Goal: Transaction & Acquisition: Complete application form

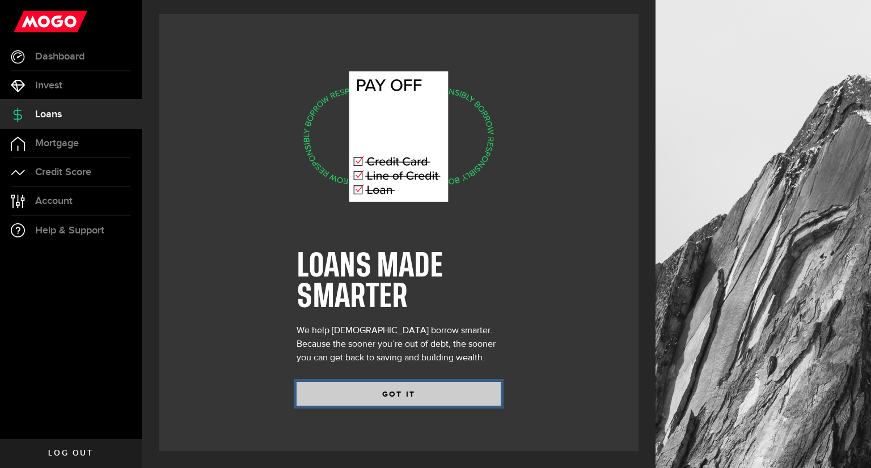
click at [411, 394] on button "GOT IT" at bounding box center [399, 394] width 204 height 24
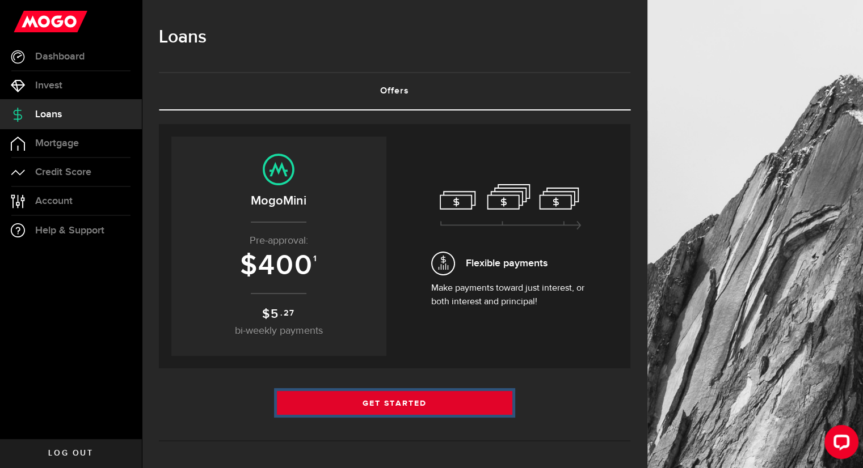
click at [396, 403] on link "Get Started" at bounding box center [395, 403] width 236 height 24
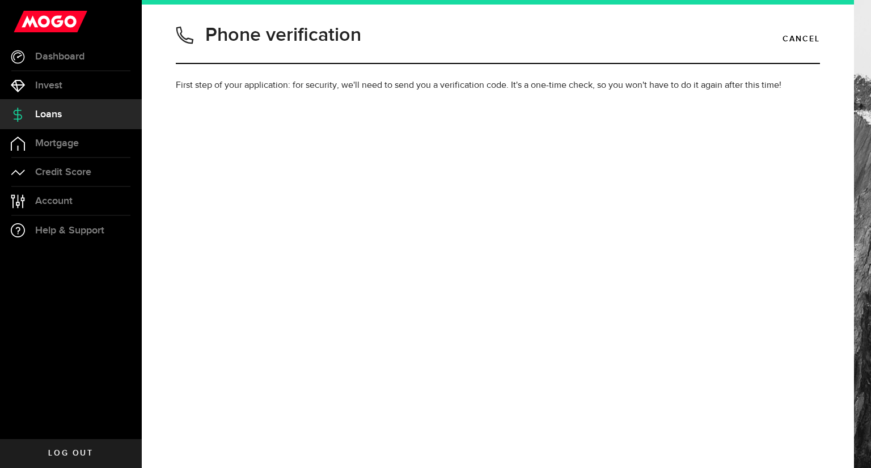
click at [396, 403] on div "Phone verification Cancel First step of your application: for security, we'll n…" at bounding box center [498, 234] width 712 height 468
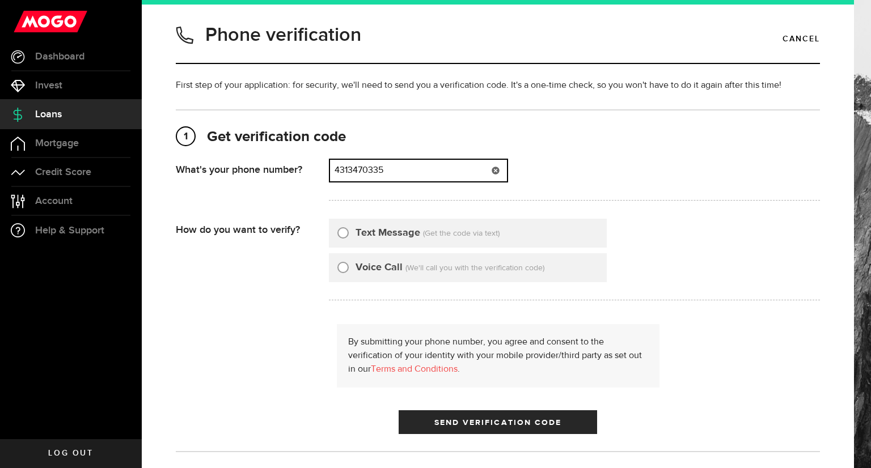
click at [450, 164] on input "4313470335" at bounding box center [418, 171] width 177 height 22
type input "4"
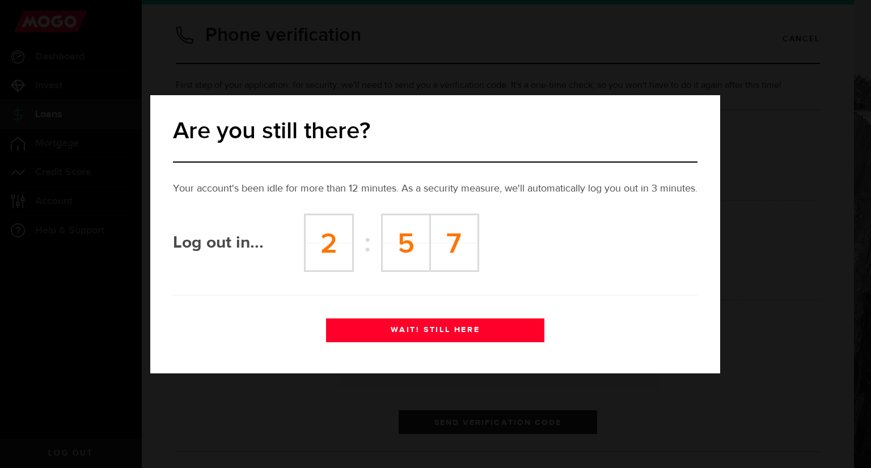
click at [450, 332] on button "WAIT! STILL HERE" at bounding box center [435, 331] width 218 height 24
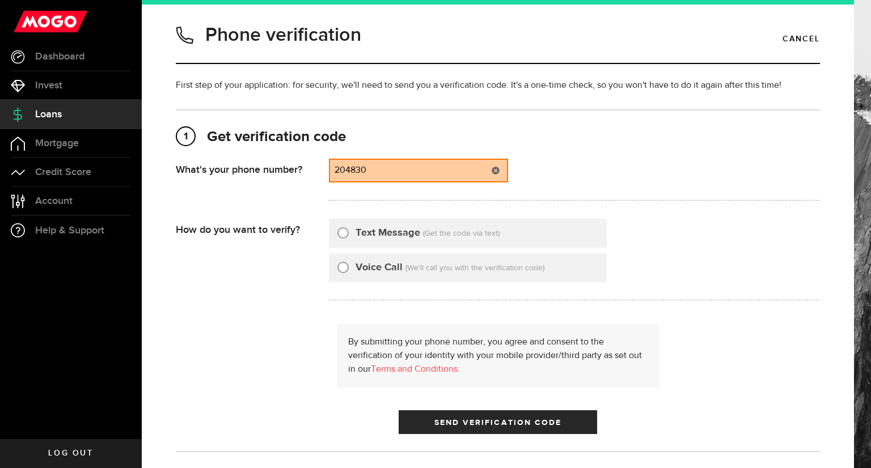
click at [438, 175] on input "204830" at bounding box center [418, 171] width 177 height 22
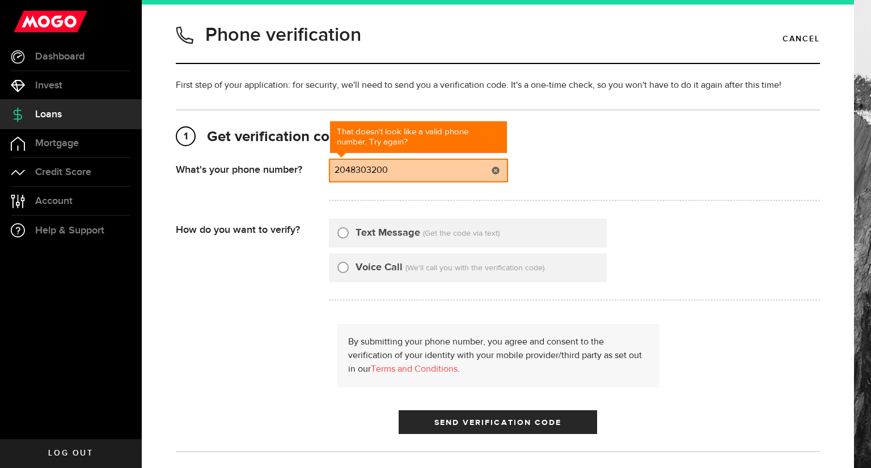
type input "2048303200"
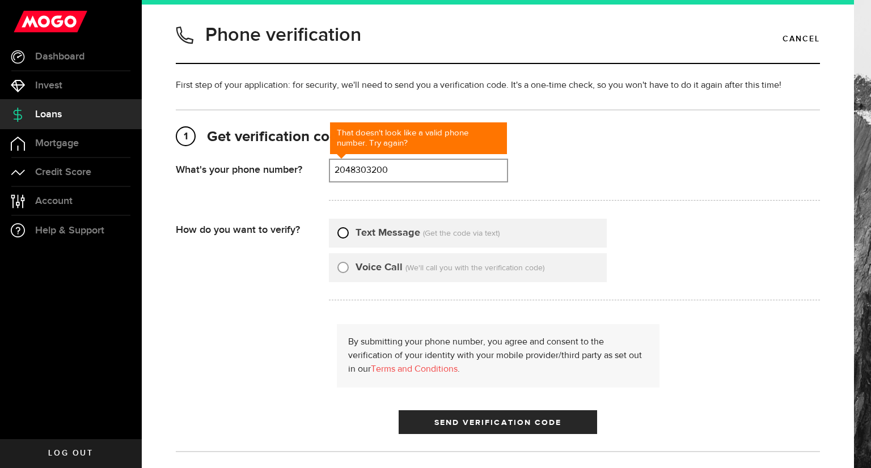
click at [344, 229] on input "Text Message" at bounding box center [342, 231] width 11 height 11
radio input "true"
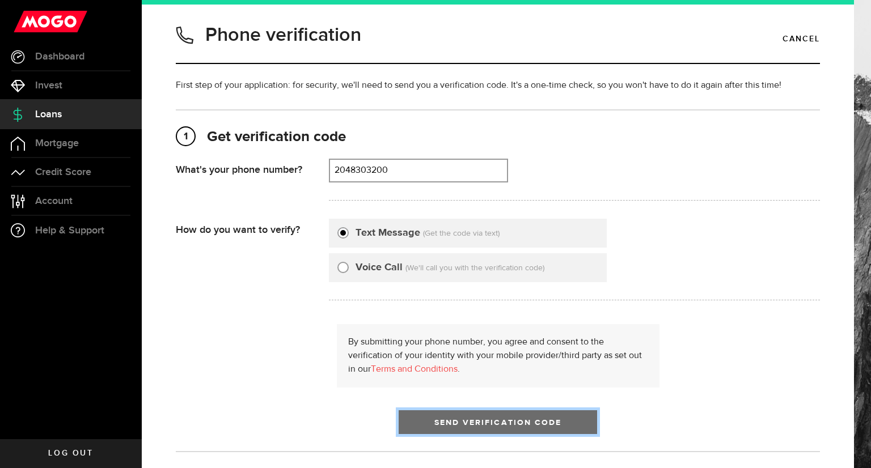
click at [510, 423] on span "Send Verification Code" at bounding box center [498, 423] width 128 height 8
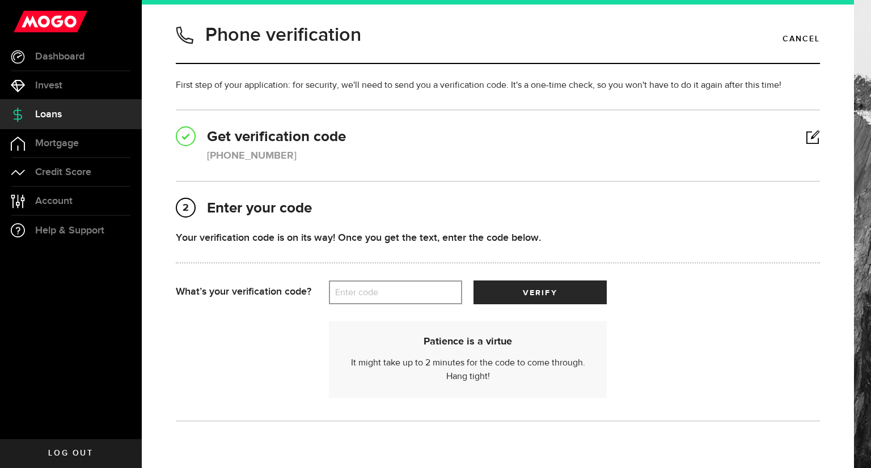
click at [388, 293] on label "Enter code" at bounding box center [395, 292] width 133 height 23
click at [388, 293] on input "Enter code" at bounding box center [395, 293] width 133 height 24
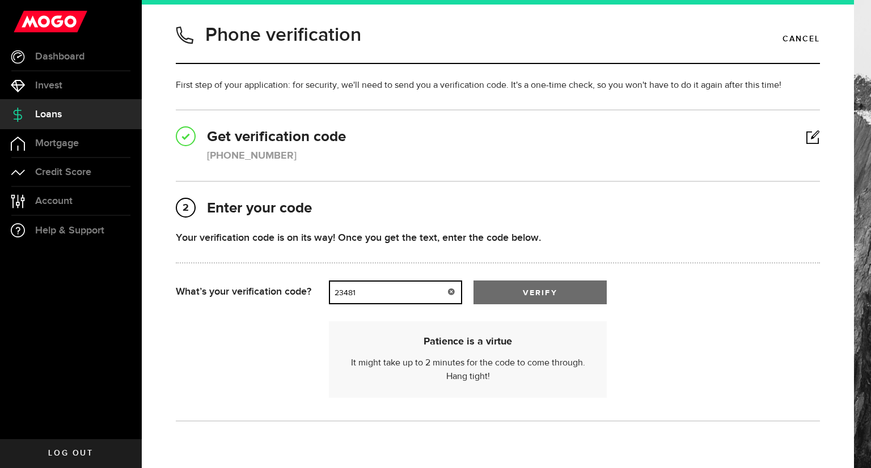
type input "23481"
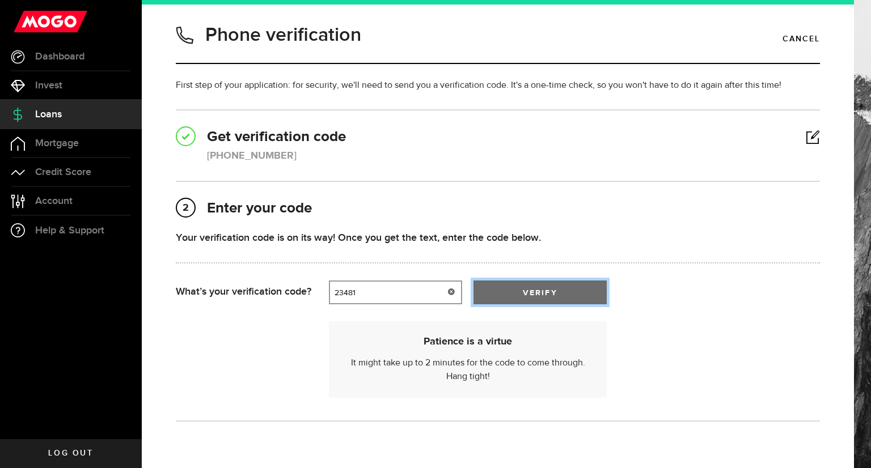
click at [542, 291] on span "submit" at bounding box center [540, 295] width 19 height 19
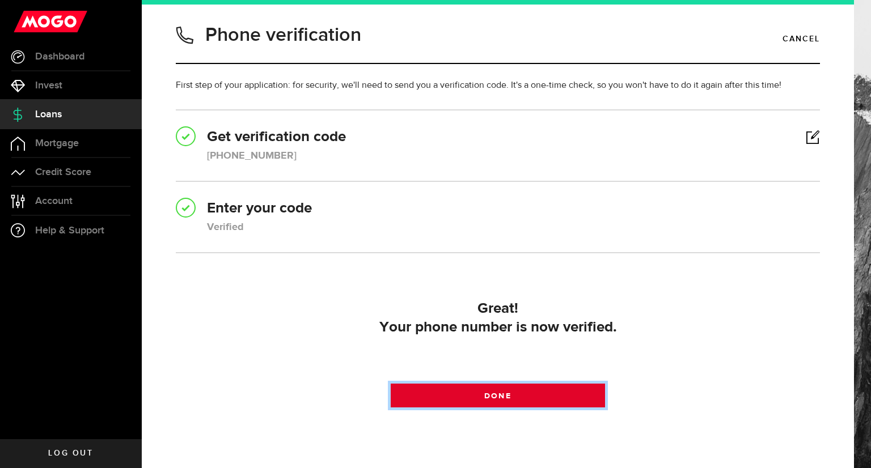
click at [506, 398] on span "Done" at bounding box center [497, 396] width 27 height 8
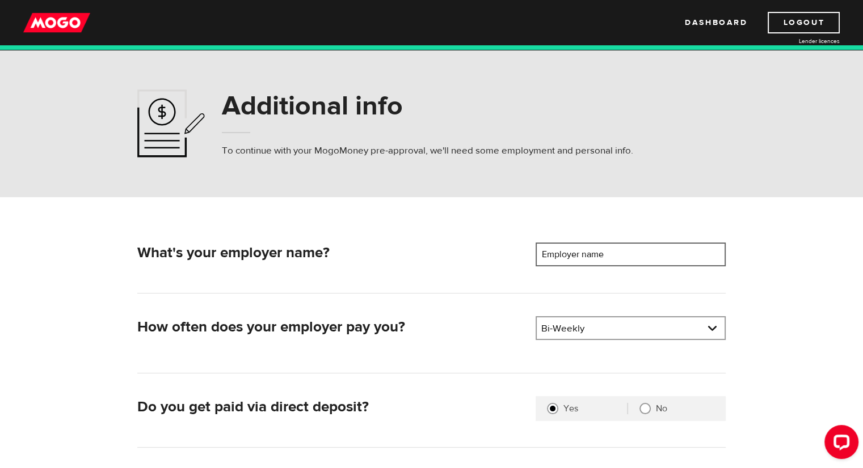
click at [652, 246] on input "Employer name" at bounding box center [630, 255] width 190 height 24
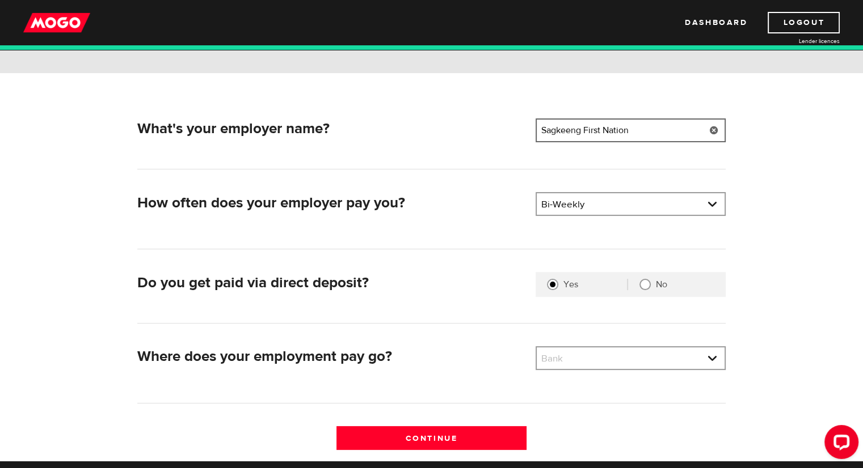
scroll to position [127, 0]
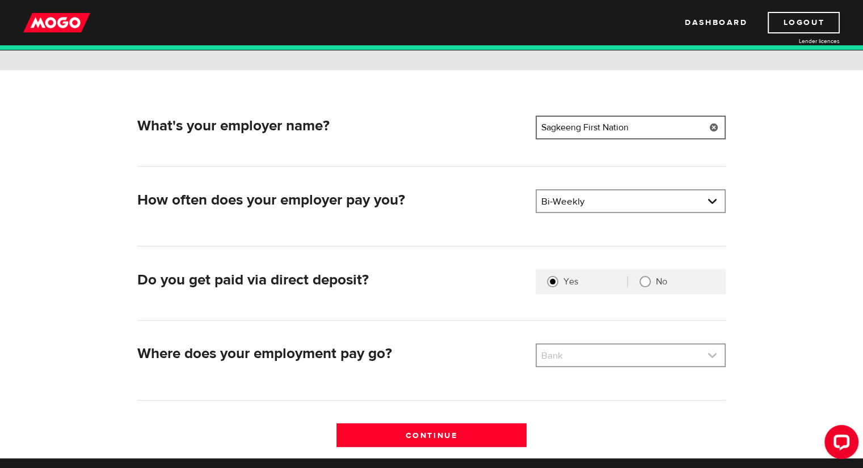
type input "Sagkeeng First Nation"
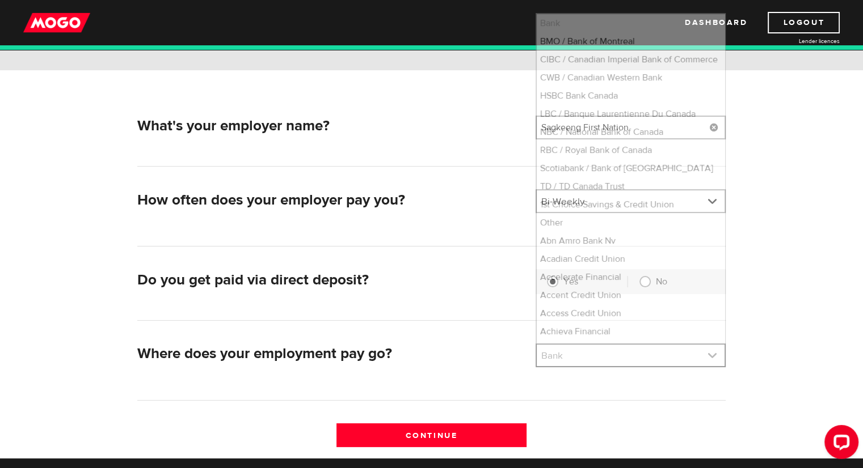
click at [708, 357] on link at bounding box center [631, 356] width 188 height 22
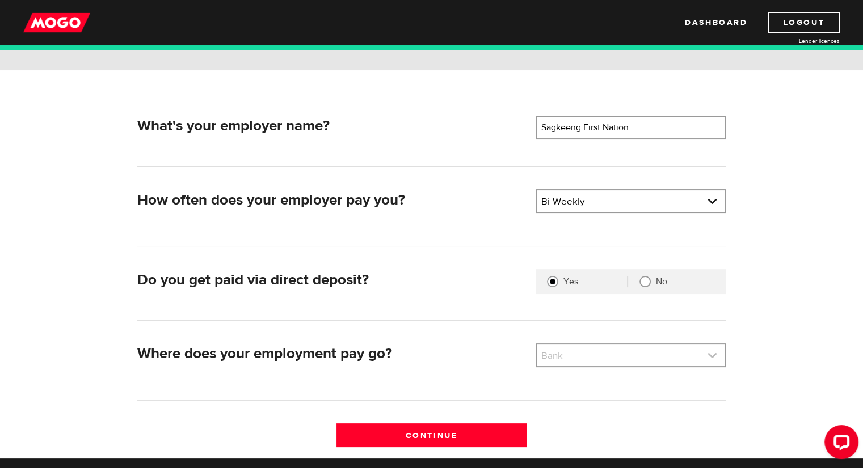
click at [715, 355] on link at bounding box center [631, 356] width 188 height 22
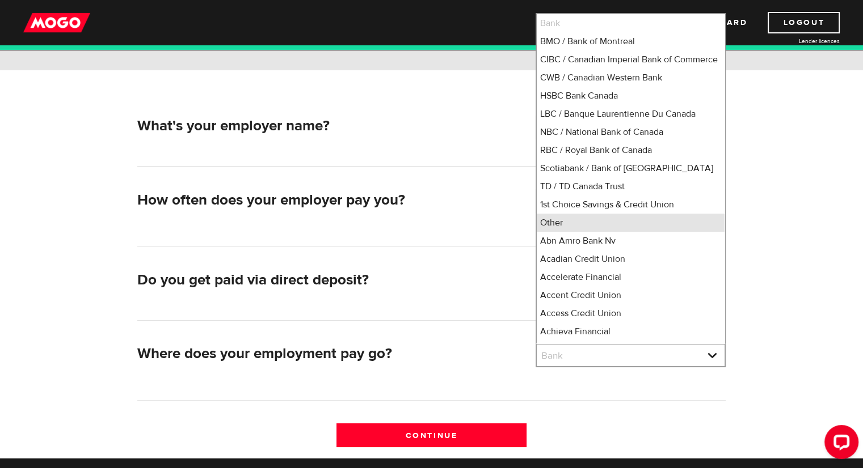
scroll to position [10, 0]
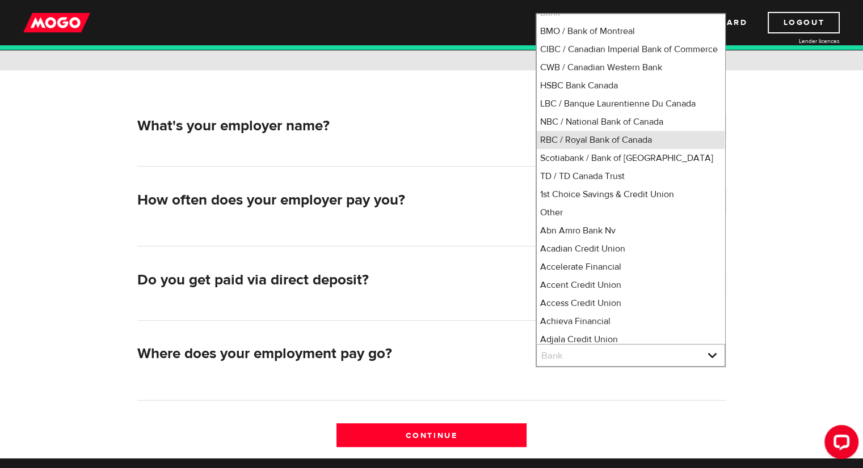
click at [636, 149] on li "RBC / Royal Bank of Canada" at bounding box center [631, 140] width 188 height 18
select select "8"
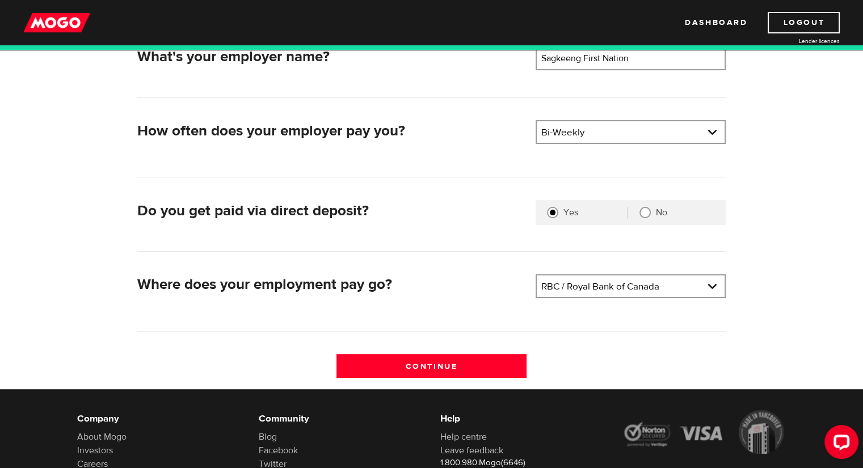
scroll to position [197, 0]
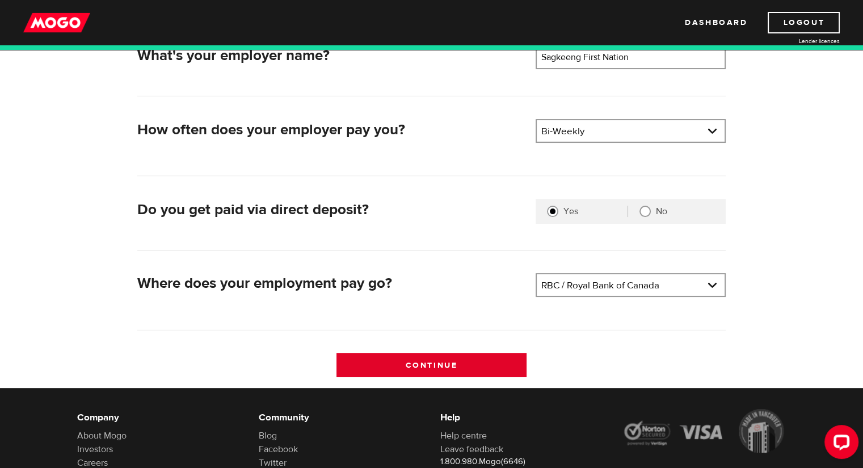
click at [483, 360] on input "Continue" at bounding box center [431, 365] width 190 height 24
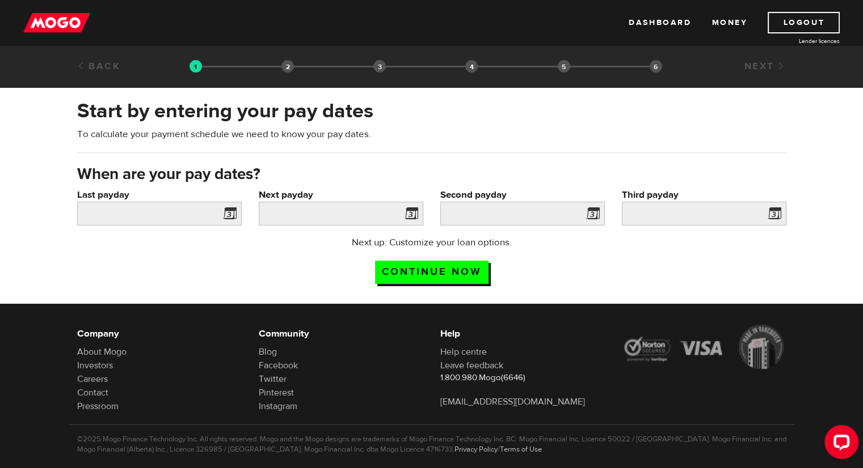
click at [233, 209] on span at bounding box center [227, 215] width 17 height 18
click at [230, 210] on span at bounding box center [227, 215] width 17 height 18
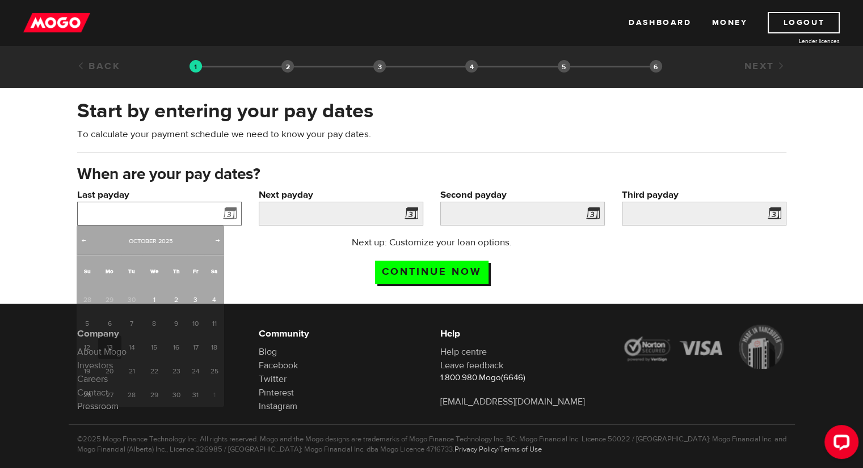
click at [196, 214] on input "Last payday" at bounding box center [159, 214] width 164 height 24
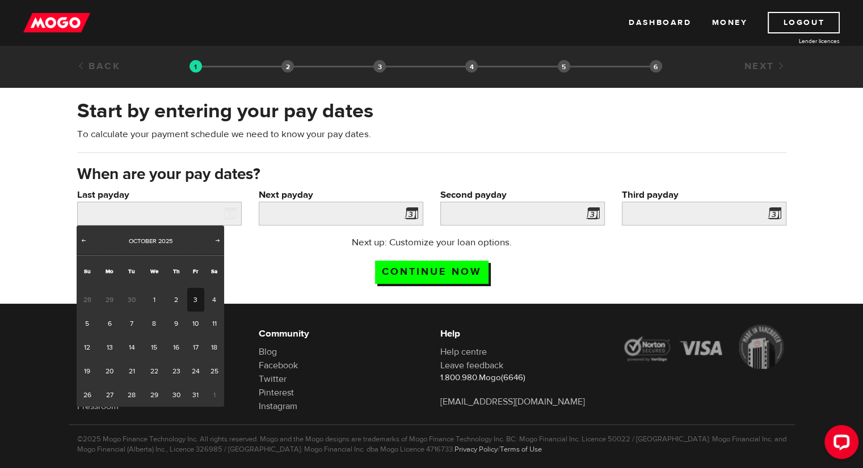
click at [195, 305] on link "3" at bounding box center [196, 300] width 18 height 24
type input "[DATE]"
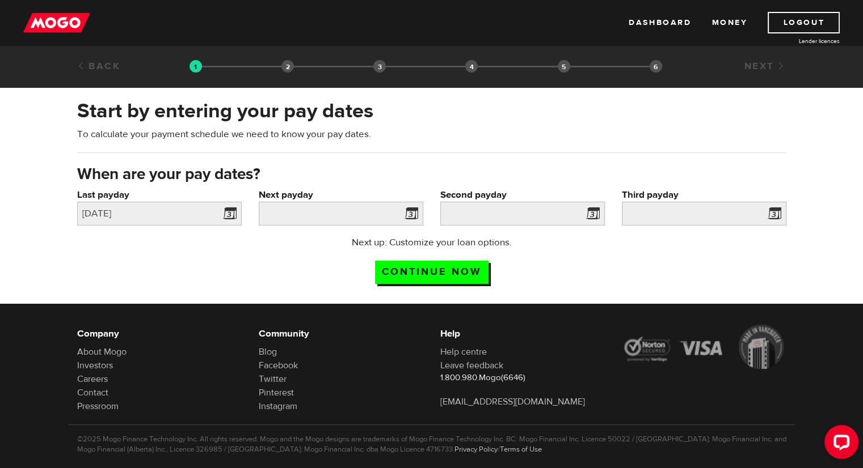
click at [417, 213] on span at bounding box center [408, 215] width 17 height 18
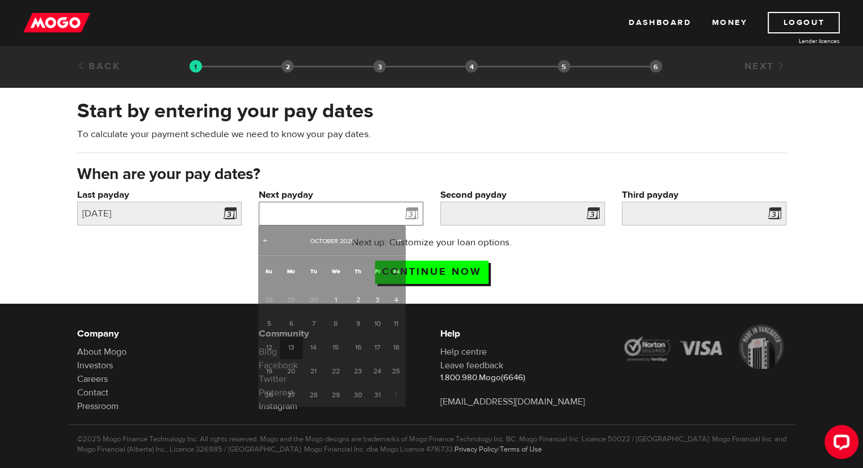
click at [383, 214] on input "Next payday" at bounding box center [341, 214] width 164 height 24
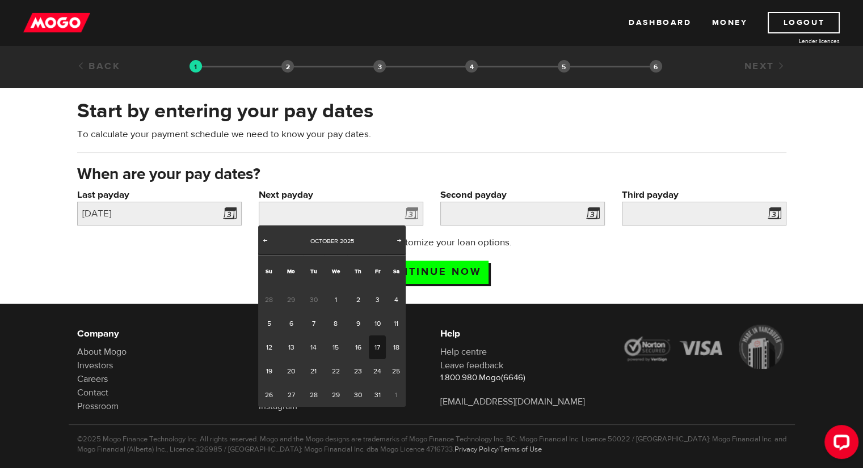
click at [377, 351] on link "17" at bounding box center [378, 348] width 18 height 24
type input "2025/10/17"
type input "2025/10/31"
type input "2025/11/14"
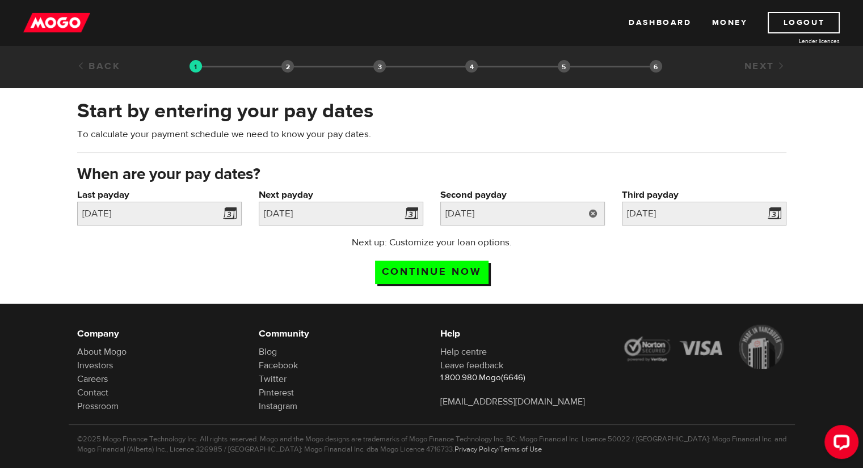
click at [594, 214] on link at bounding box center [592, 214] width 23 height 24
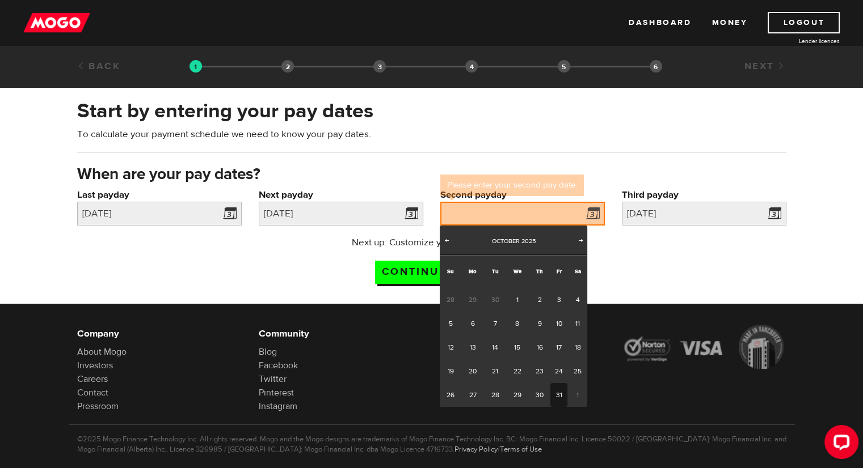
click at [558, 389] on link "31" at bounding box center [559, 395] width 18 height 24
type input "2025/10/31"
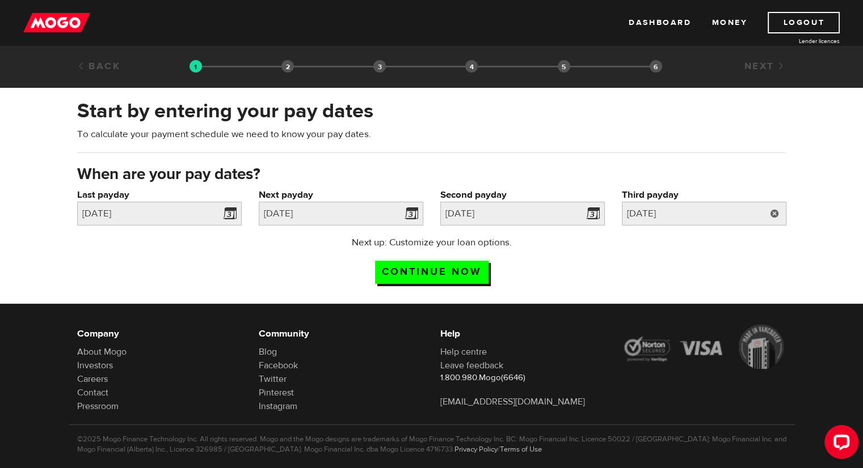
click at [771, 214] on link at bounding box center [774, 214] width 23 height 24
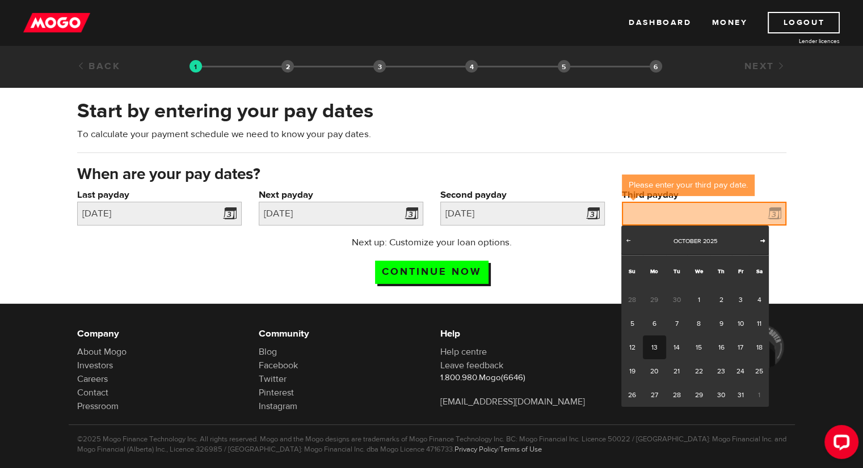
click at [765, 242] on span "Next" at bounding box center [762, 240] width 9 height 9
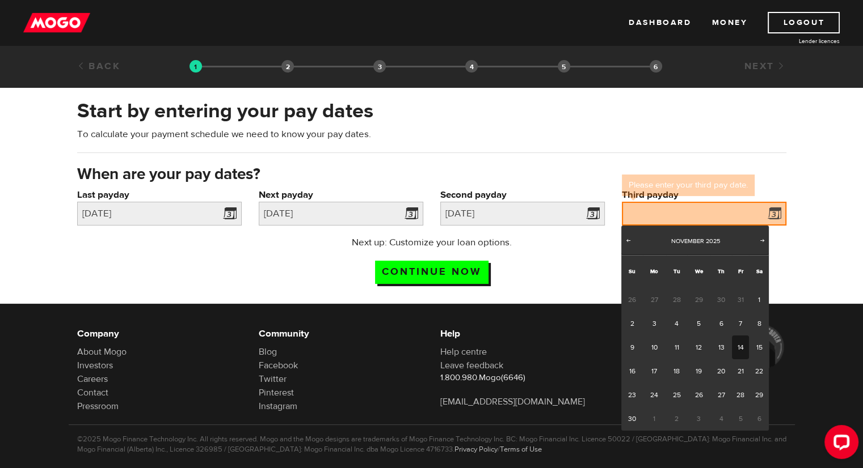
click at [736, 343] on link "14" at bounding box center [741, 348] width 18 height 24
type input "2025/11/14"
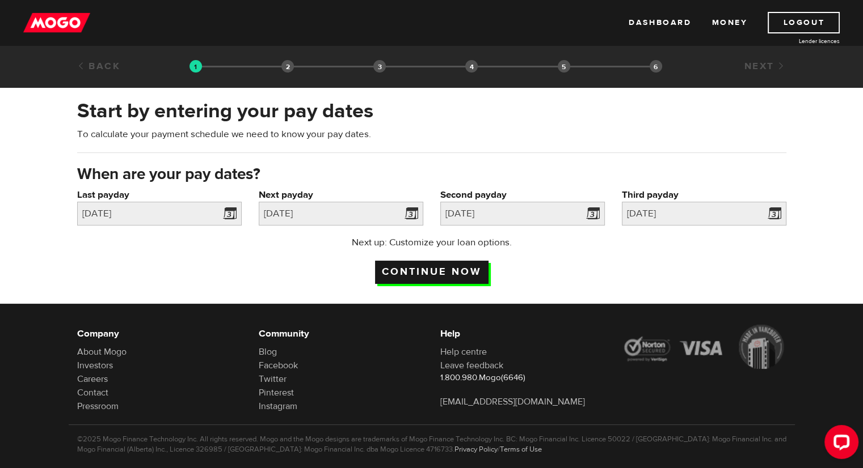
click at [472, 268] on input "Continue now" at bounding box center [431, 272] width 113 height 23
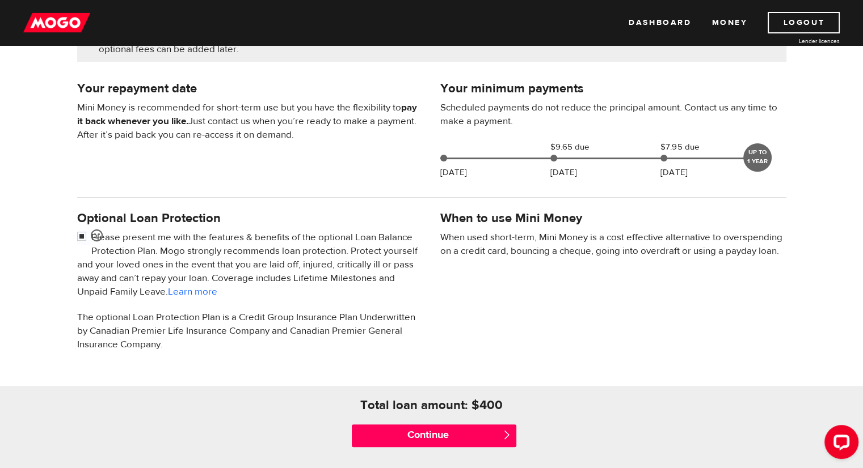
scroll to position [234, 0]
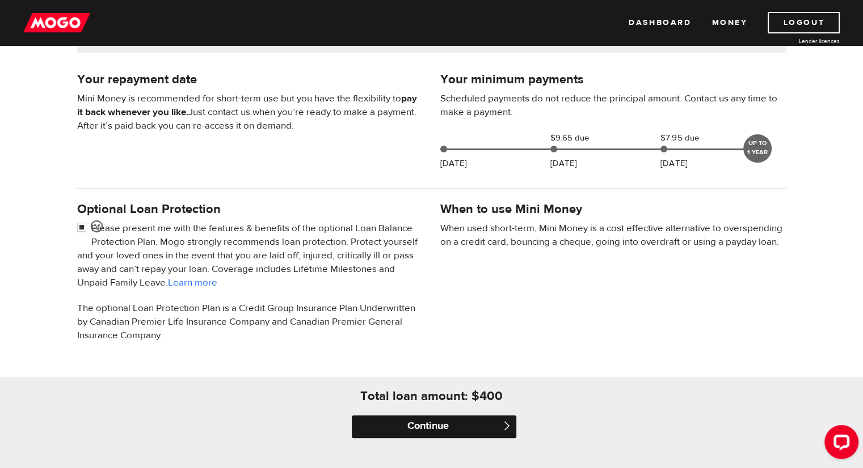
click at [489, 421] on input "Continue" at bounding box center [434, 427] width 164 height 23
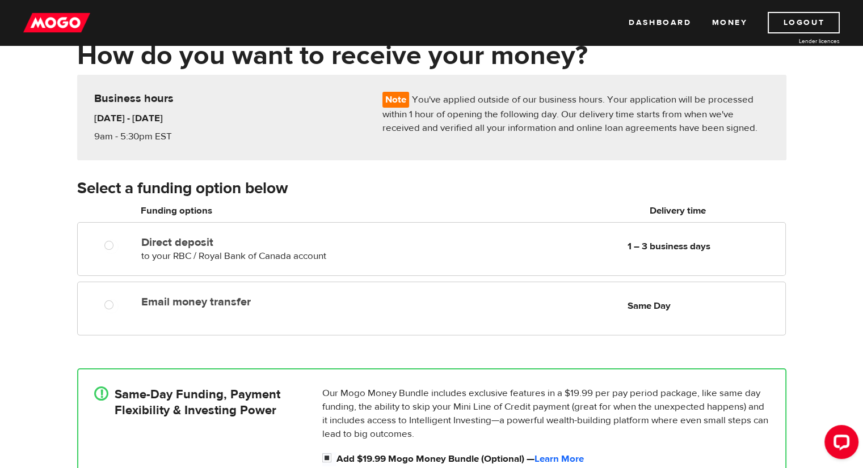
scroll to position [74, 0]
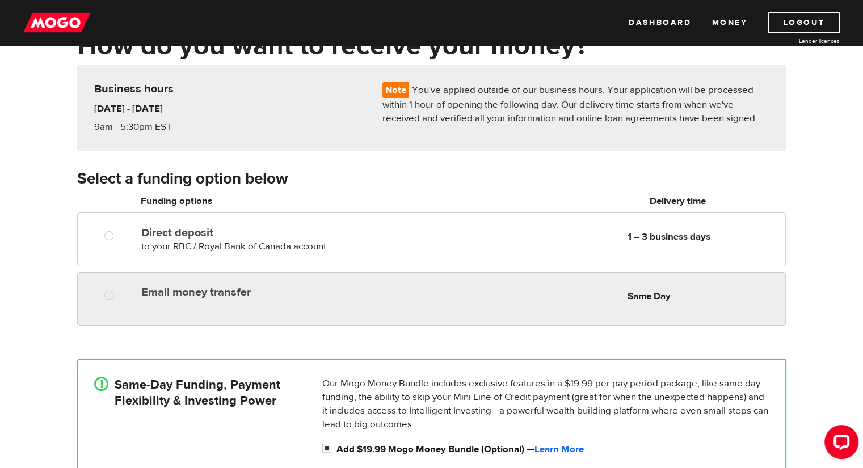
radio input "true"
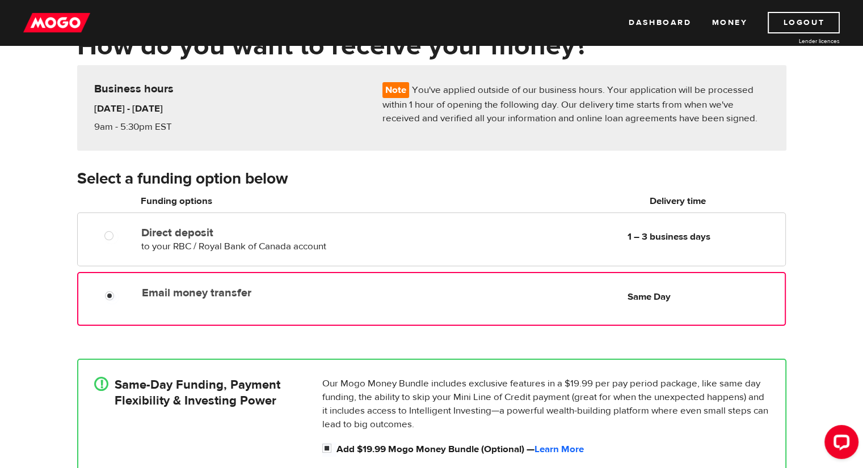
click at [103, 295] on div at bounding box center [113, 297] width 68 height 14
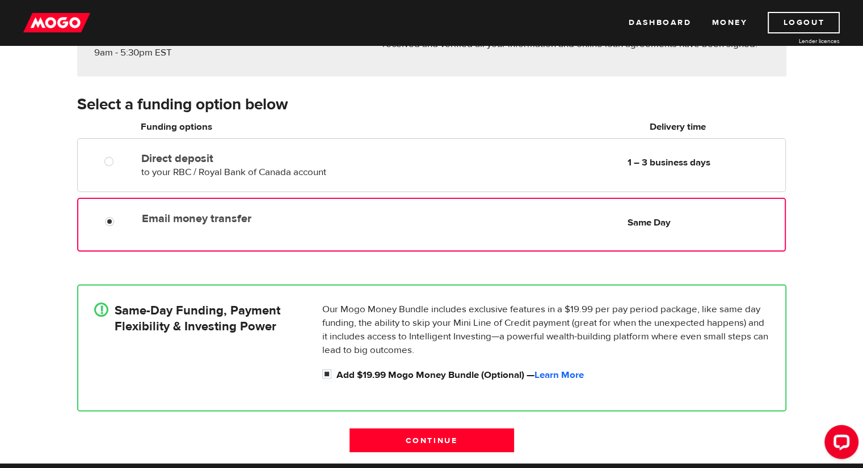
scroll to position [150, 0]
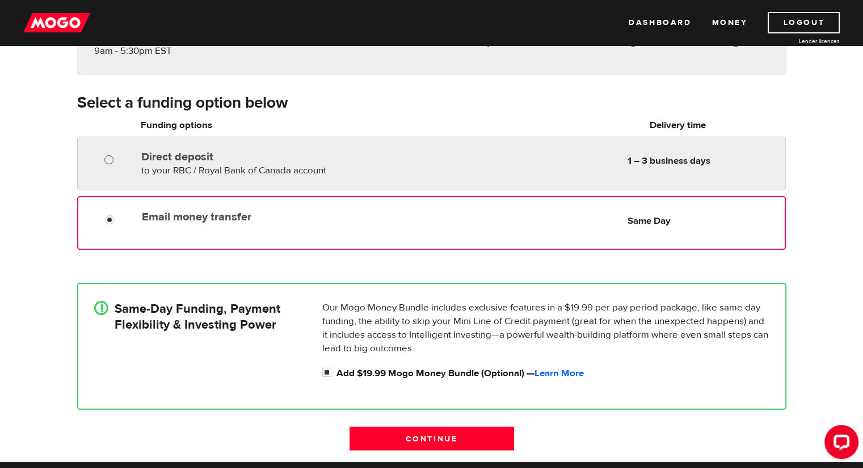
radio input "true"
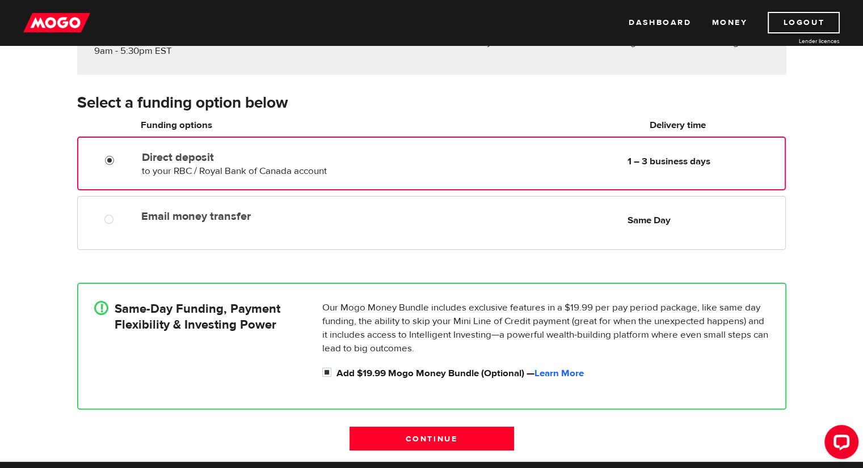
click at [116, 157] on input "Direct deposit" at bounding box center [112, 162] width 14 height 14
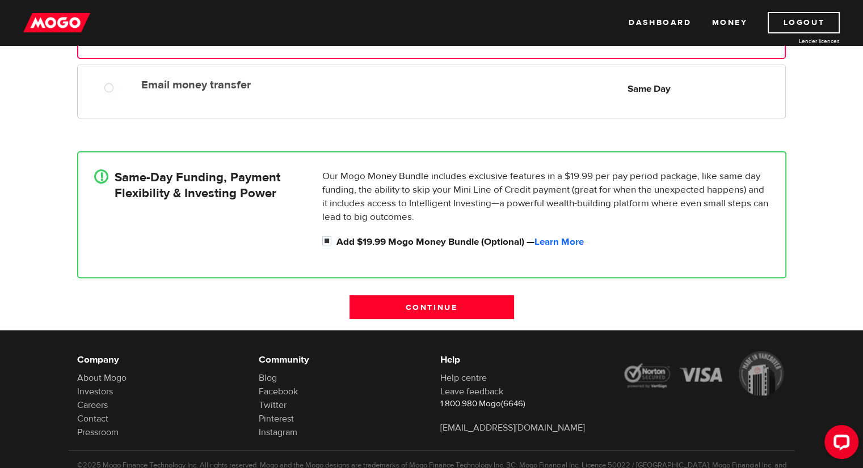
scroll to position [282, 0]
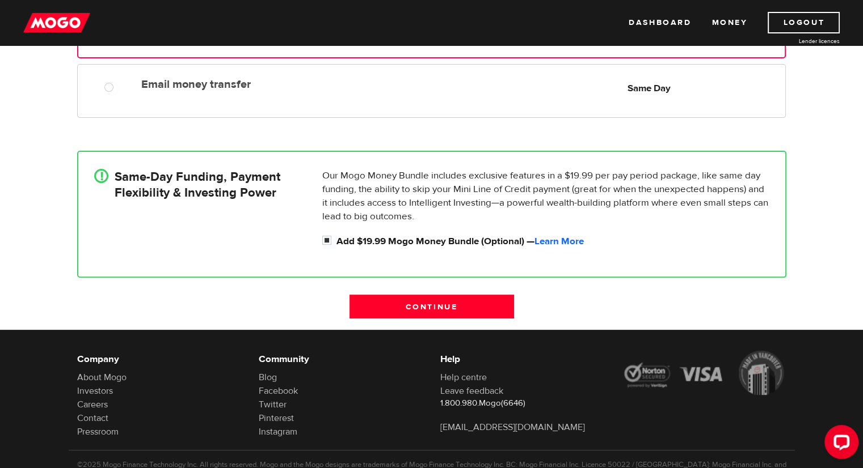
click at [248, 189] on h4 "Same-Day Funding, Payment Flexibility & Investing Power" at bounding box center [198, 185] width 166 height 32
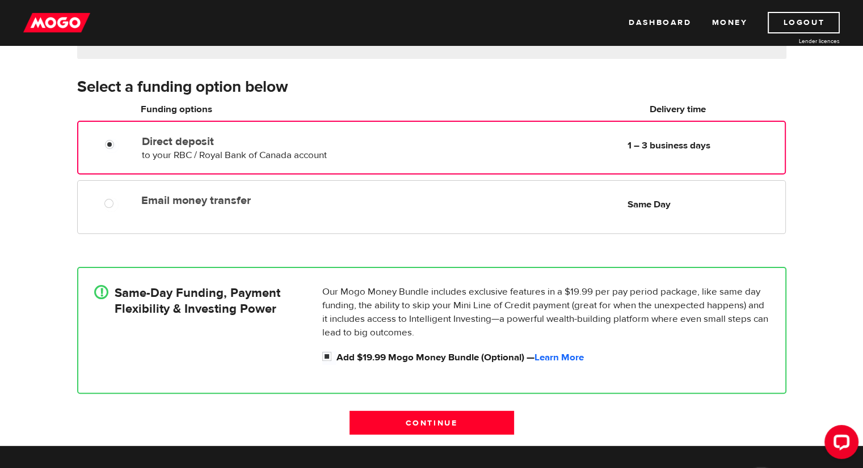
scroll to position [163, 0]
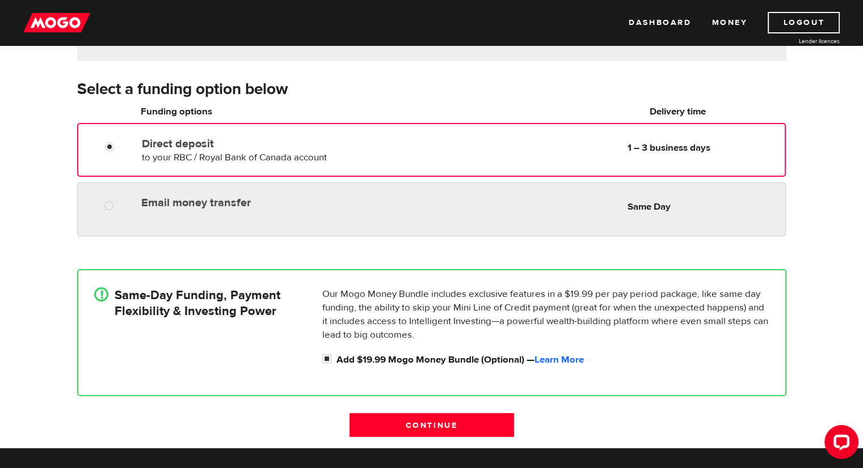
radio input "true"
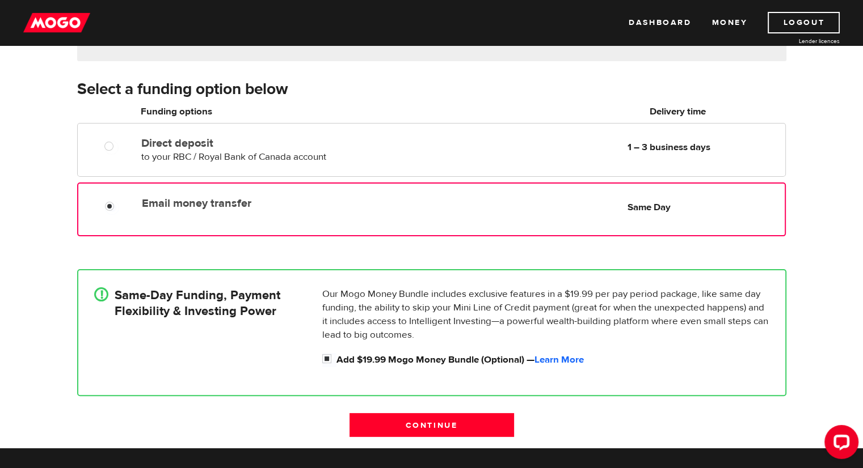
click at [315, 198] on label "Email money transfer" at bounding box center [272, 204] width 260 height 14
click at [119, 201] on input "Email money transfer" at bounding box center [112, 208] width 14 height 14
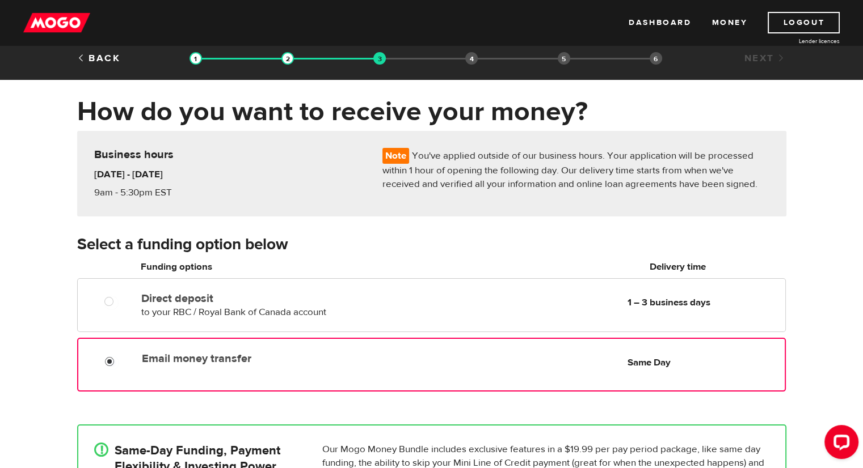
scroll to position [0, 0]
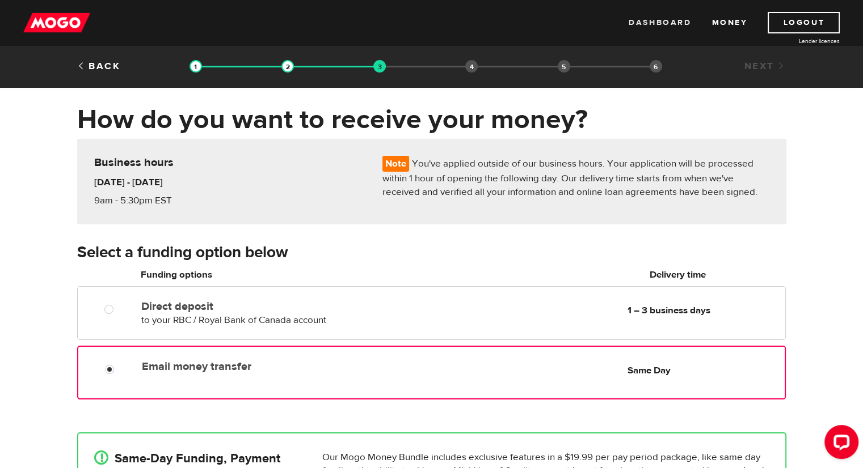
click at [679, 23] on link "Dashboard" at bounding box center [659, 23] width 62 height 22
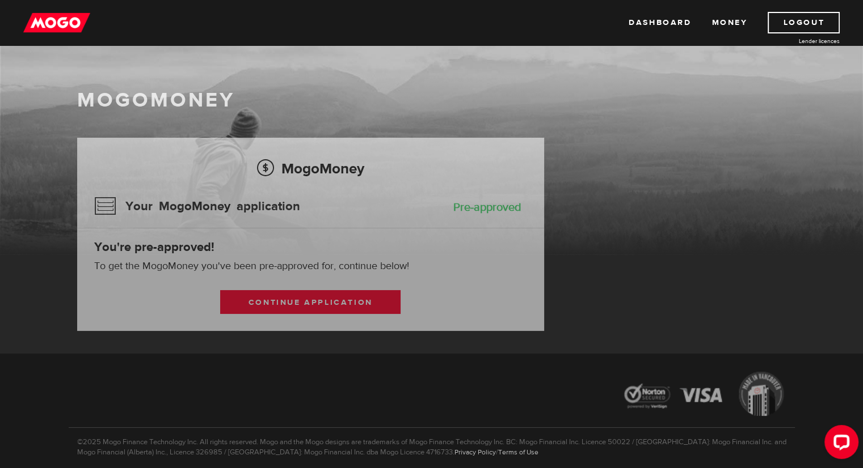
click at [466, 267] on div "MogoMoney Your MogoMoney application Pre-approved You're pre-approved! To get t…" at bounding box center [310, 234] width 467 height 193
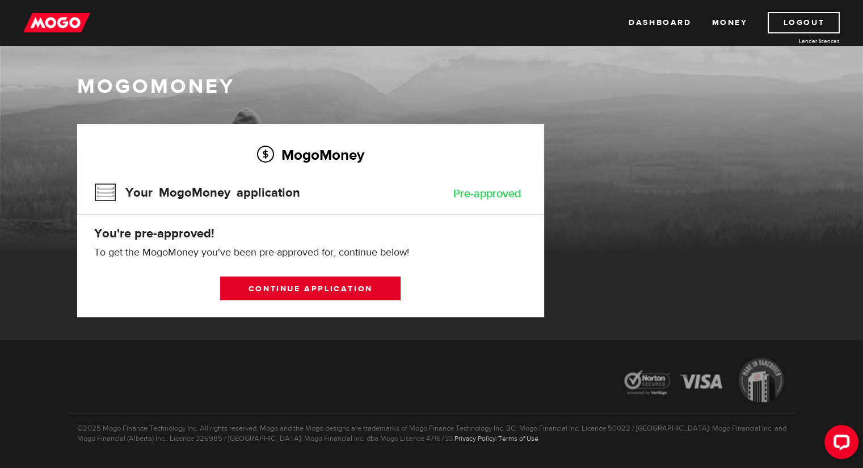
click at [340, 289] on link "Continue application" at bounding box center [310, 289] width 180 height 24
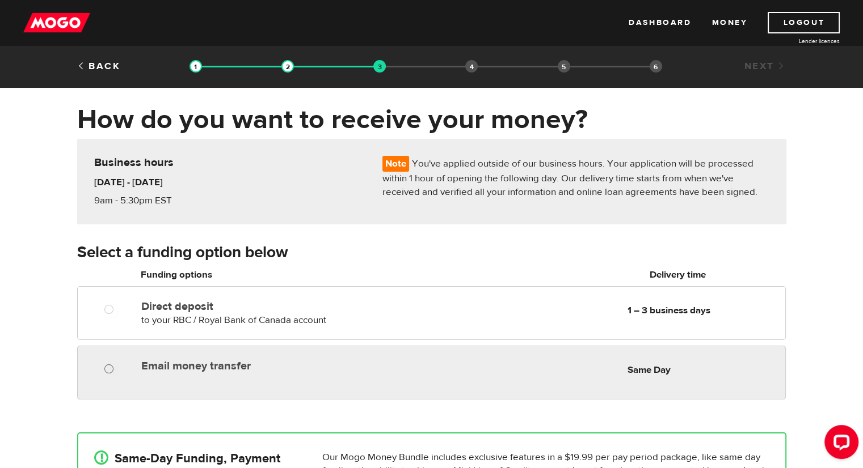
radio input "true"
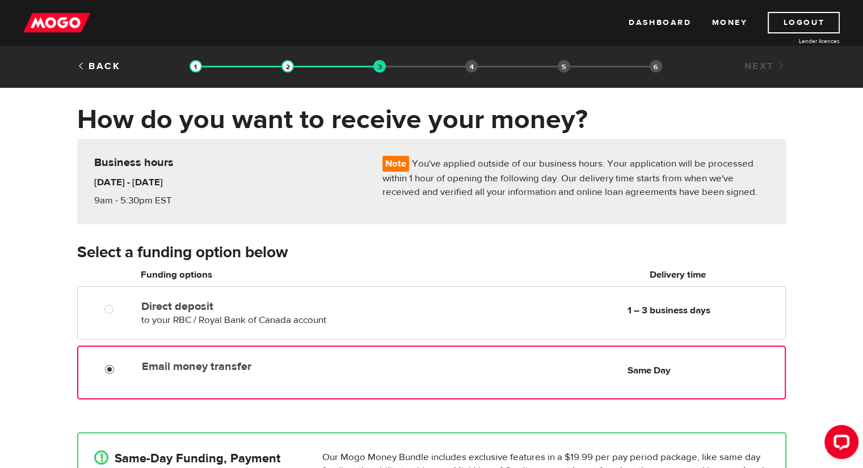
click at [107, 368] on input "Email money transfer" at bounding box center [112, 371] width 14 height 14
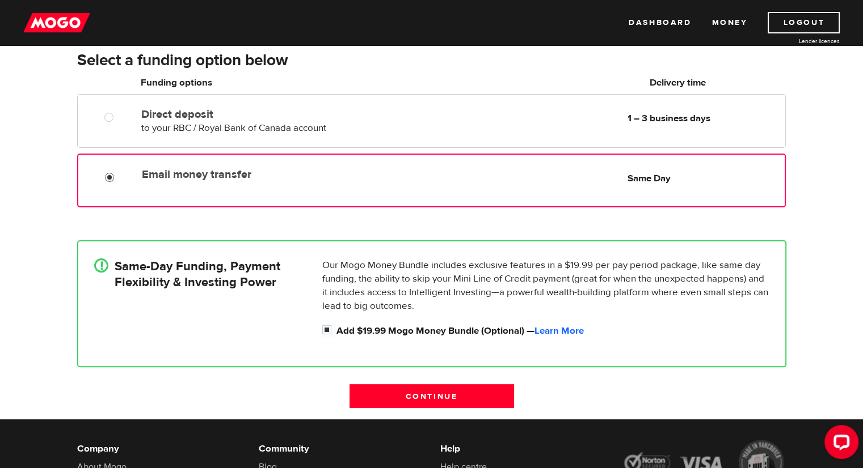
scroll to position [193, 0]
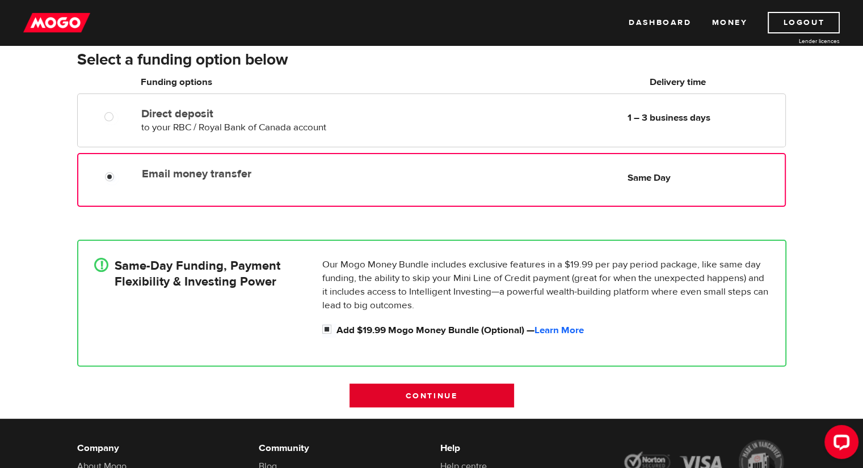
click at [438, 396] on input "Continue" at bounding box center [431, 396] width 164 height 24
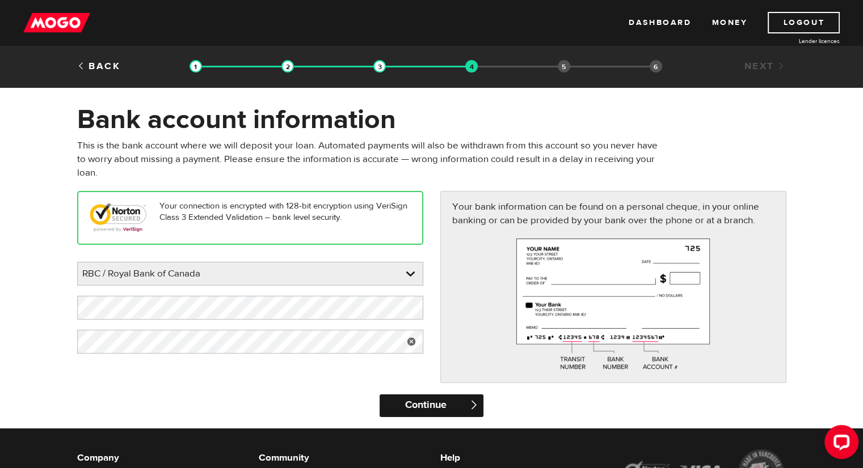
click at [452, 406] on input "Continue" at bounding box center [431, 406] width 104 height 23
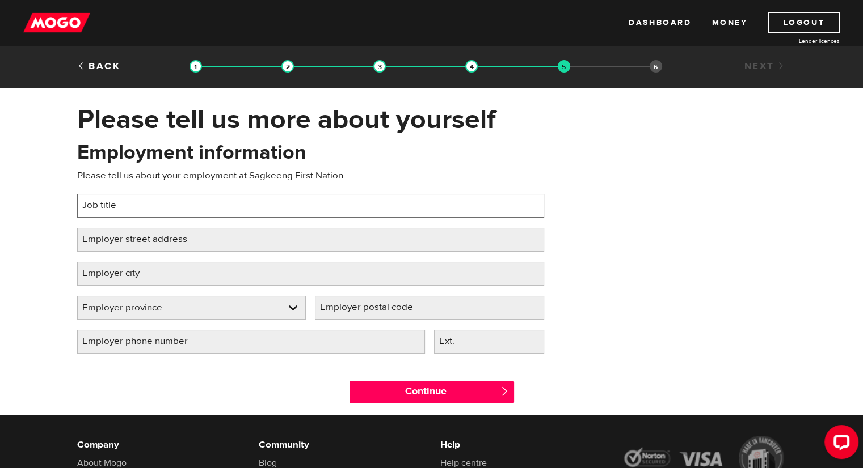
click at [286, 211] on input "Job title" at bounding box center [310, 206] width 467 height 24
type input "Liaison/Consultant"
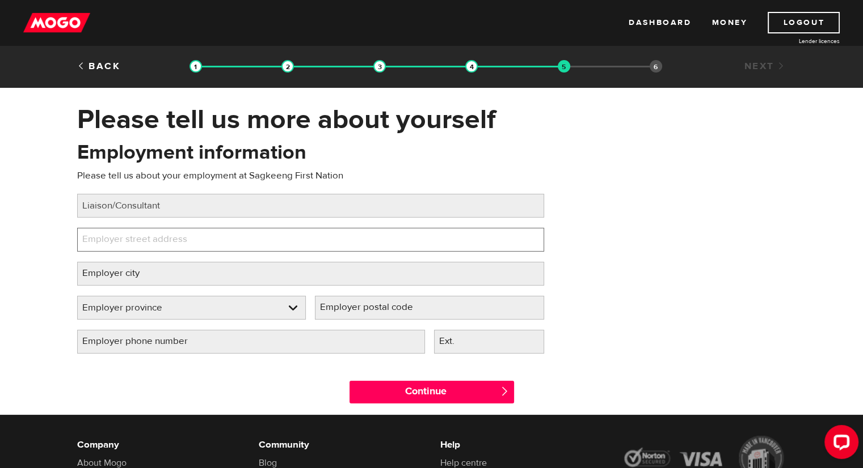
click at [252, 247] on input "Employer street address" at bounding box center [310, 240] width 467 height 24
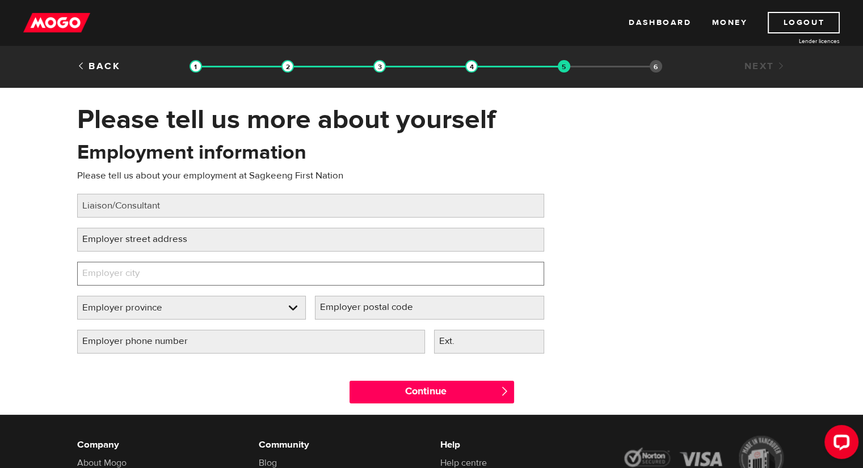
click at [226, 275] on input "Employer city" at bounding box center [310, 274] width 467 height 24
type input "Sagkeeng"
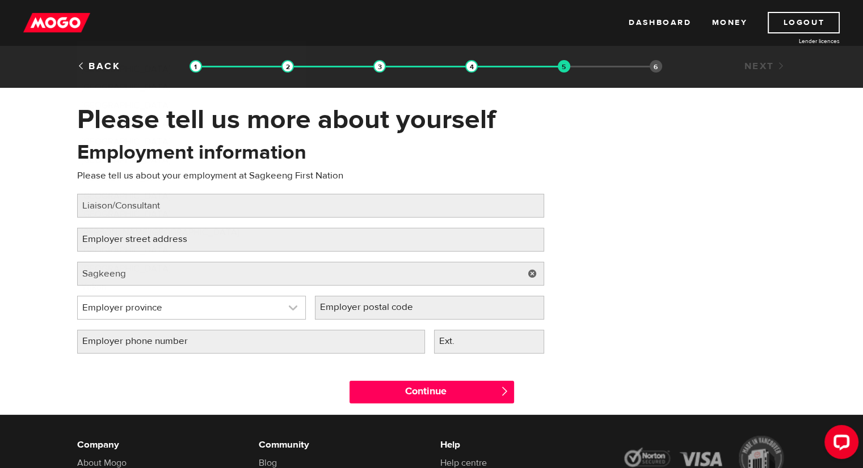
click at [221, 305] on link at bounding box center [192, 308] width 228 height 23
click at [218, 305] on link at bounding box center [192, 308] width 228 height 23
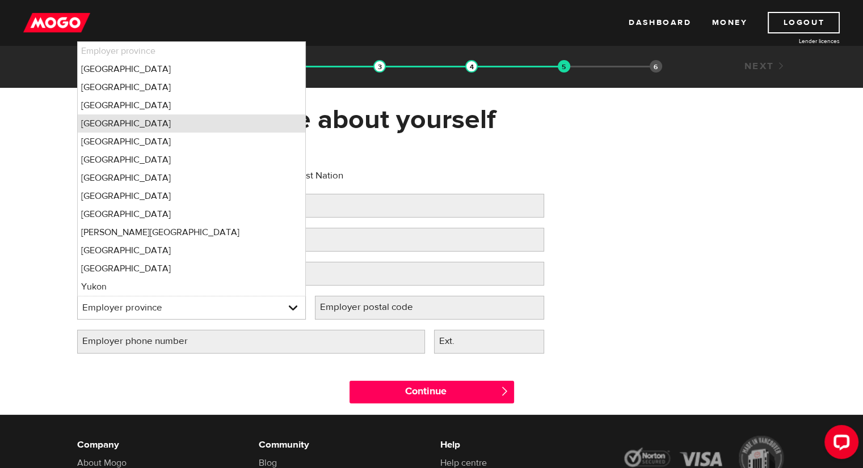
click at [119, 121] on li "Manitoba" at bounding box center [192, 124] width 228 height 18
select select "MB"
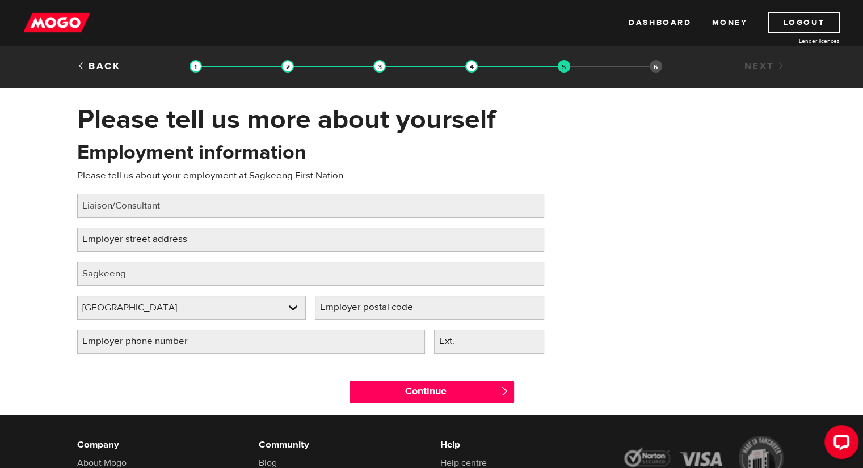
click at [415, 306] on label "Employer postal code" at bounding box center [375, 307] width 121 height 23
click at [415, 306] on input "Employer postal code" at bounding box center [429, 308] width 229 height 24
type input "r"
type input "R0E 0P0"
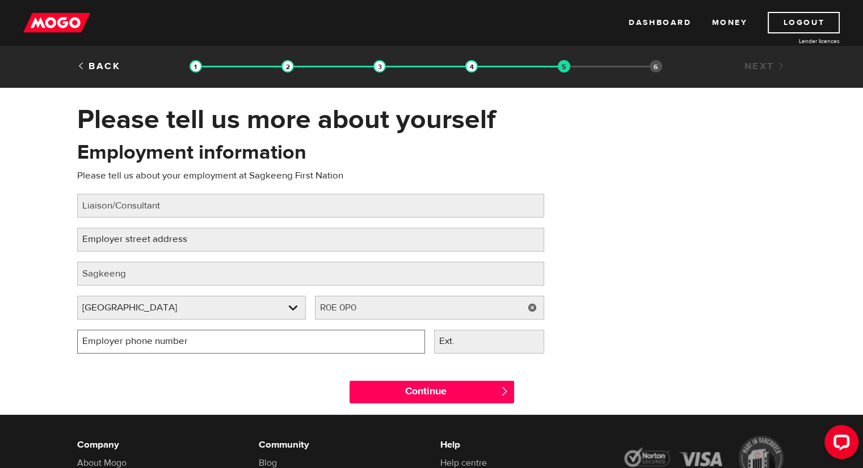
click at [277, 339] on input "Employer phone number" at bounding box center [251, 342] width 348 height 24
type input "(204) 367-2287"
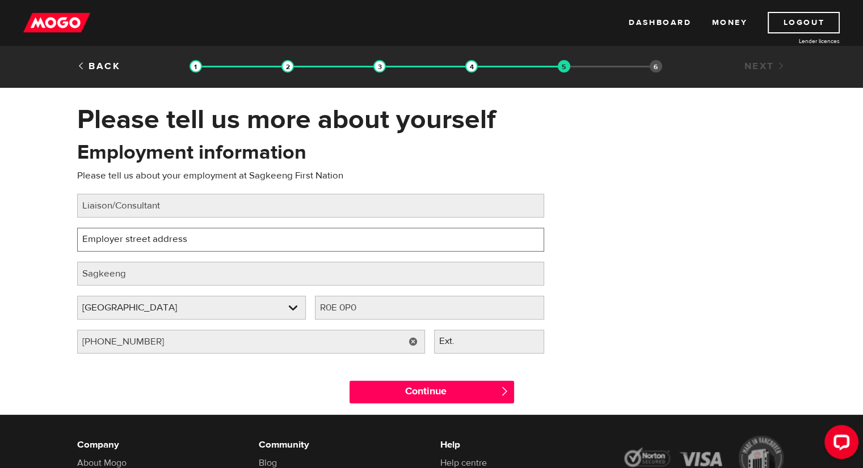
click at [256, 246] on input "Employer street address" at bounding box center [310, 240] width 467 height 24
click at [227, 240] on input "Employer street address" at bounding box center [310, 240] width 467 height 24
type input "MB-11"
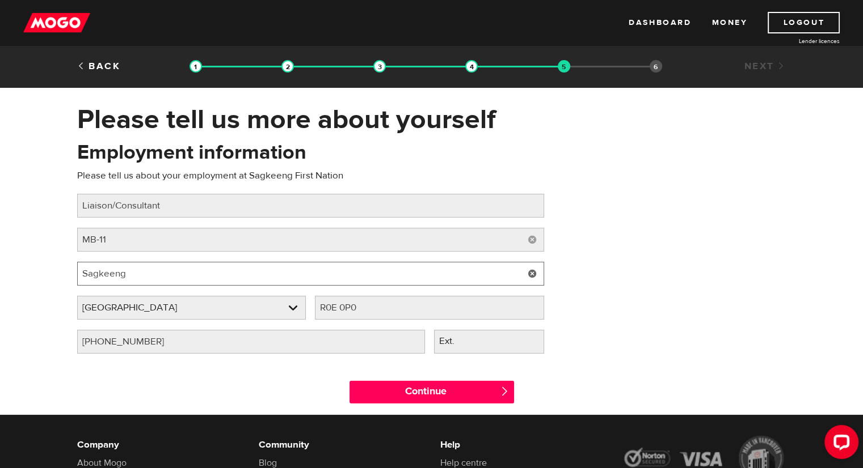
click at [193, 280] on input "Sagkeeng" at bounding box center [310, 274] width 467 height 24
type input "S"
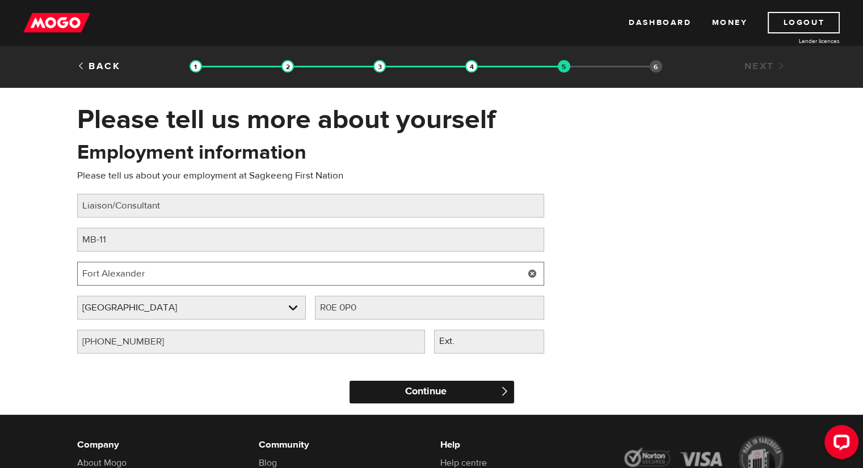
type input "Fort Alexander"
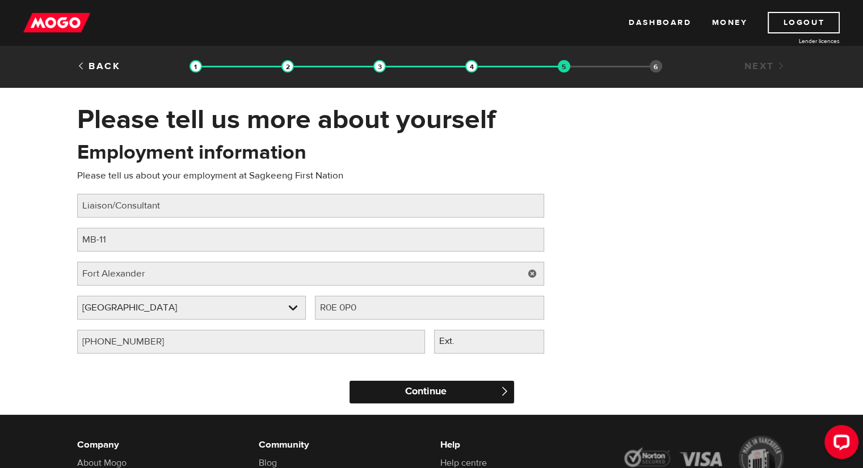
click at [412, 386] on input "Continue" at bounding box center [431, 392] width 164 height 23
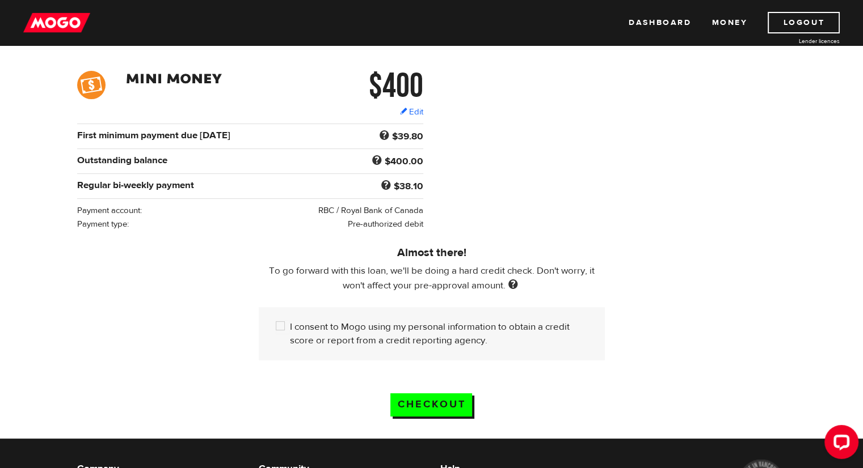
scroll to position [161, 0]
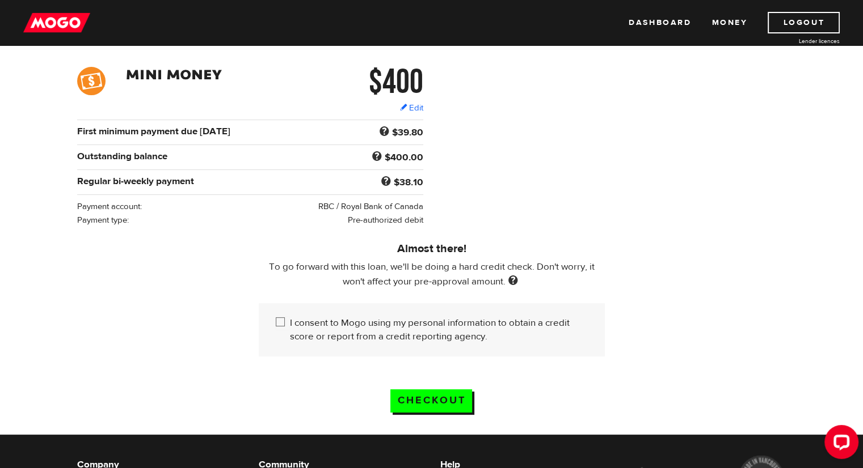
click at [279, 320] on input "I consent to Mogo using my personal information to obtain a credit score or rep…" at bounding box center [283, 323] width 14 height 14
checkbox input "true"
click at [447, 394] on input "Checkout" at bounding box center [431, 401] width 82 height 23
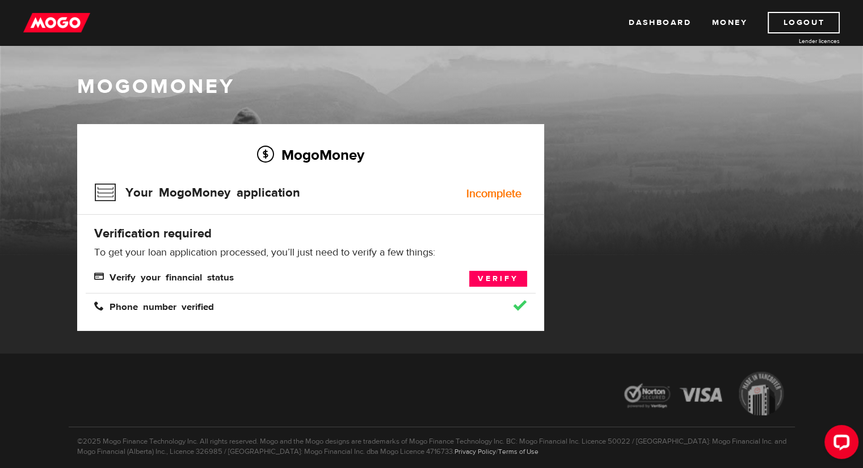
click at [501, 193] on div "Incomplete" at bounding box center [493, 193] width 55 height 11
click at [482, 278] on link "Verify" at bounding box center [498, 279] width 58 height 16
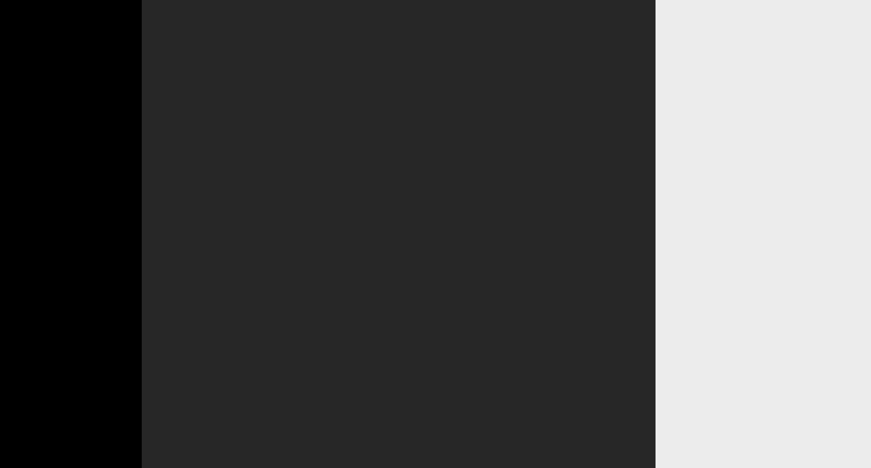
click at [482, 278] on div at bounding box center [399, 234] width 514 height 468
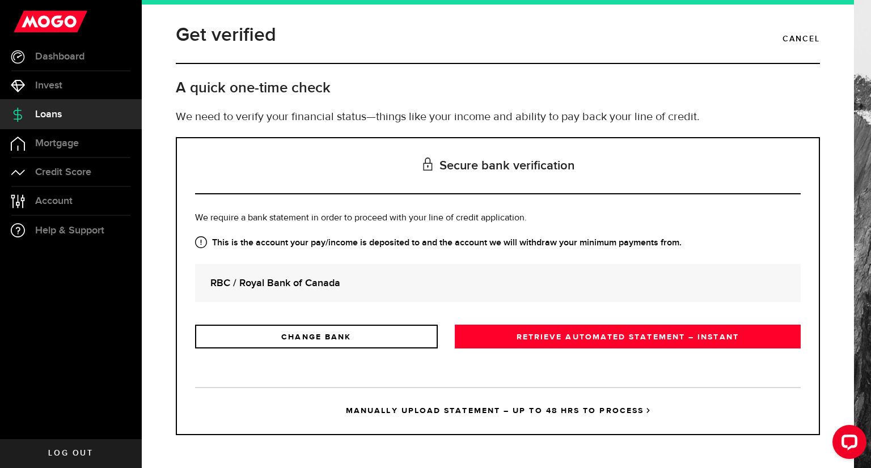
click at [520, 276] on strong "RBC / Royal Bank of Canada" at bounding box center [497, 283] width 575 height 15
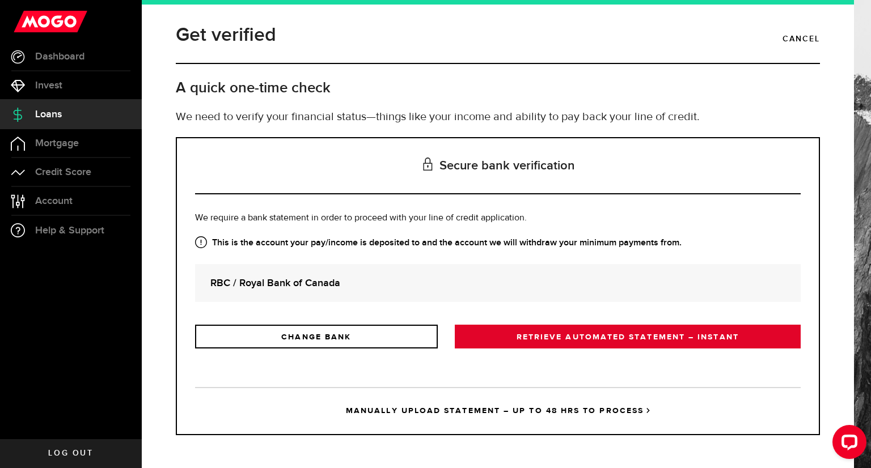
click at [663, 336] on link "RETRIEVE AUTOMATED STATEMENT – INSTANT" at bounding box center [628, 337] width 346 height 24
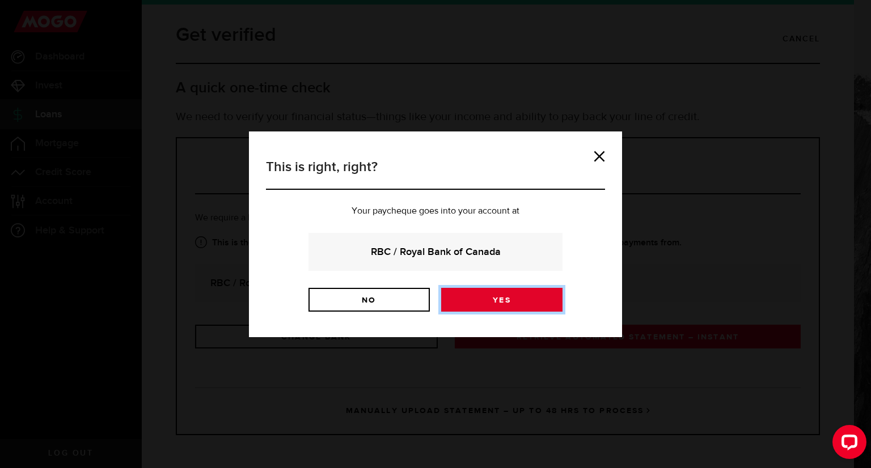
click at [534, 302] on link "Yes" at bounding box center [501, 300] width 121 height 24
